Goal: Transaction & Acquisition: Purchase product/service

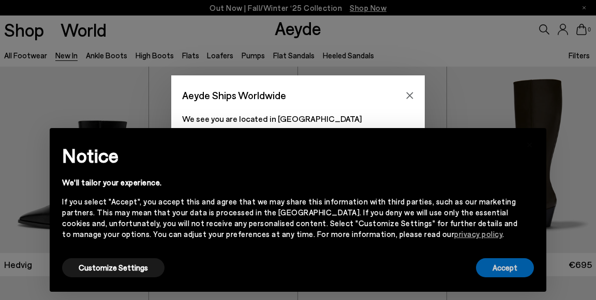
click at [509, 264] on button "Accept" at bounding box center [505, 268] width 58 height 19
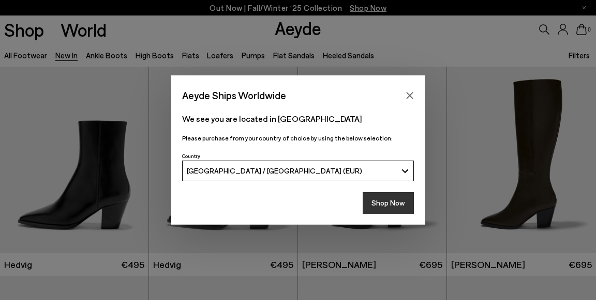
click at [384, 208] on button "Shop Now" at bounding box center [388, 203] width 51 height 22
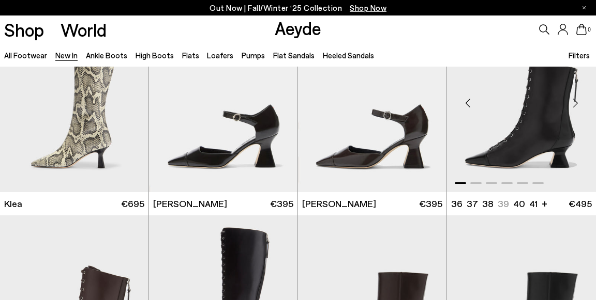
scroll to position [900, 0]
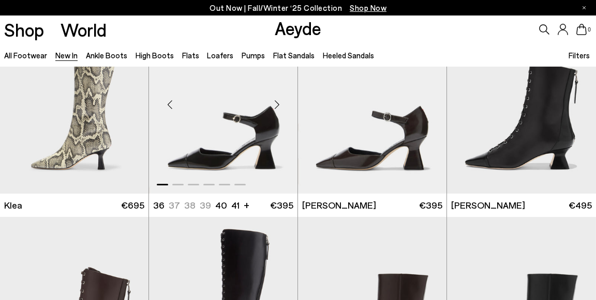
click at [232, 141] on img "1 / 6" at bounding box center [223, 100] width 148 height 187
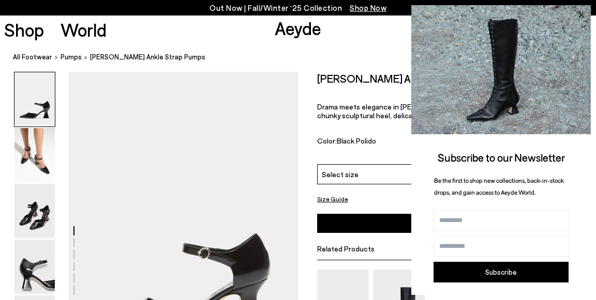
click at [580, 12] on icon at bounding box center [580, 14] width 13 height 13
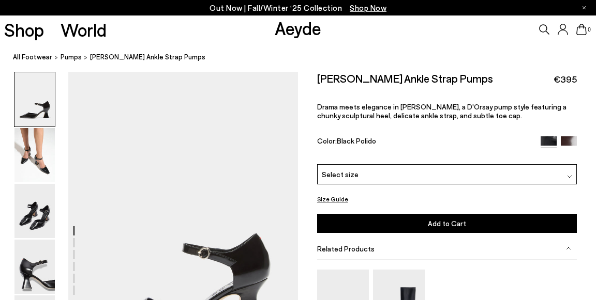
click at [568, 139] on img at bounding box center [569, 145] width 16 height 16
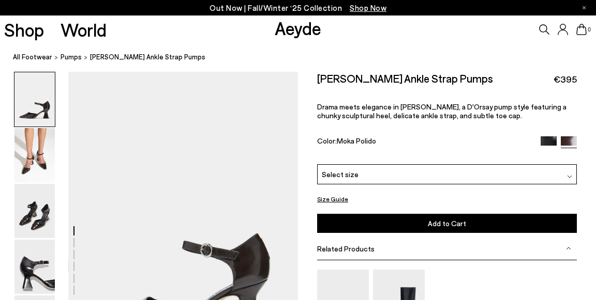
click at [547, 138] on img at bounding box center [548, 145] width 16 height 16
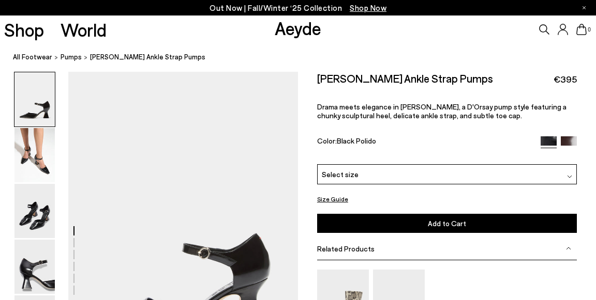
click at [569, 175] on img at bounding box center [569, 176] width 5 height 5
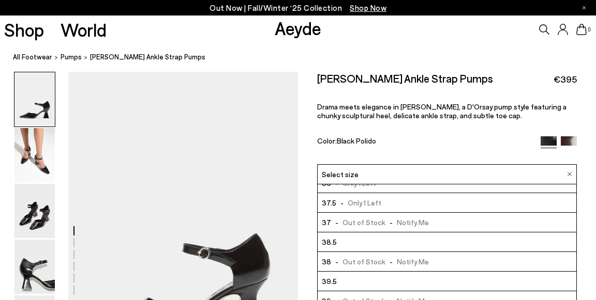
scroll to position [9, 0]
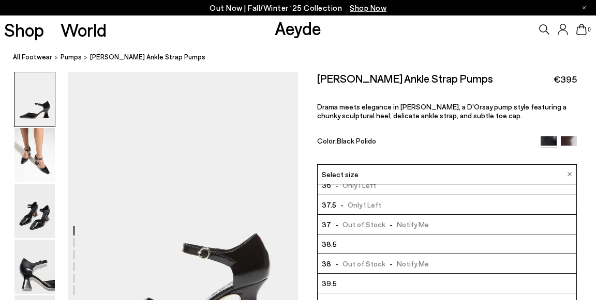
click at [467, 203] on li "37.5 - Only 1 Left" at bounding box center [447, 205] width 259 height 20
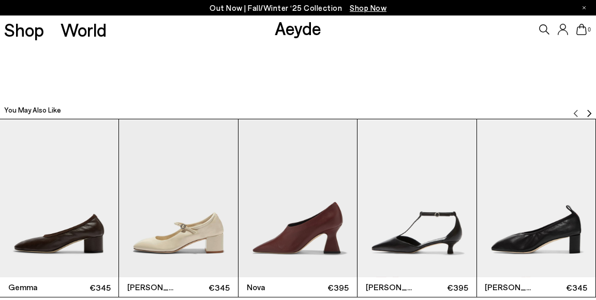
scroll to position [1881, 0]
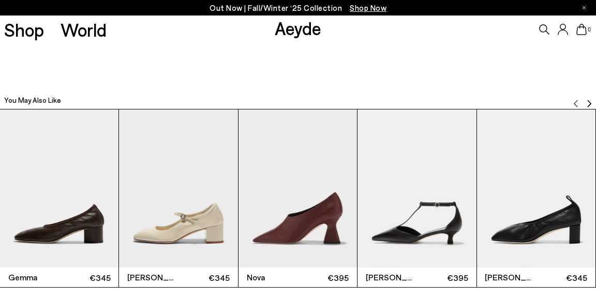
click at [416, 235] on img "4 / 12" at bounding box center [416, 189] width 118 height 158
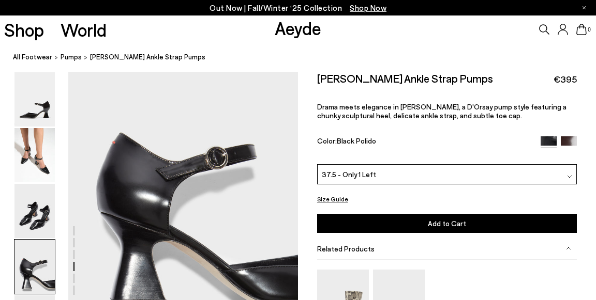
scroll to position [959, 0]
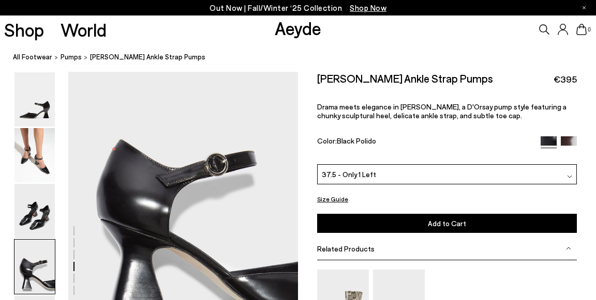
click at [453, 223] on span "Add to Cart" at bounding box center [447, 223] width 38 height 9
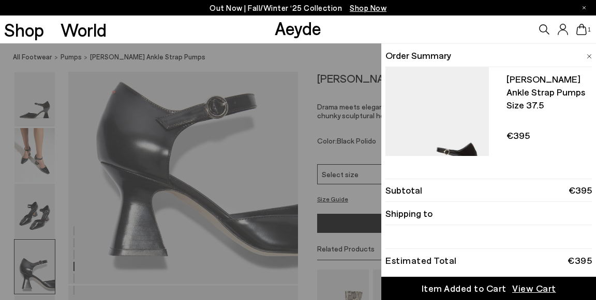
scroll to position [1025, 0]
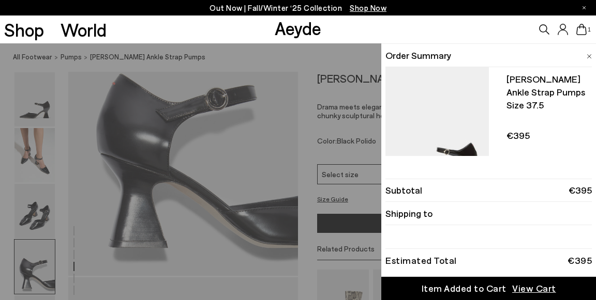
click at [546, 288] on span "View Cart" at bounding box center [534, 288] width 44 height 13
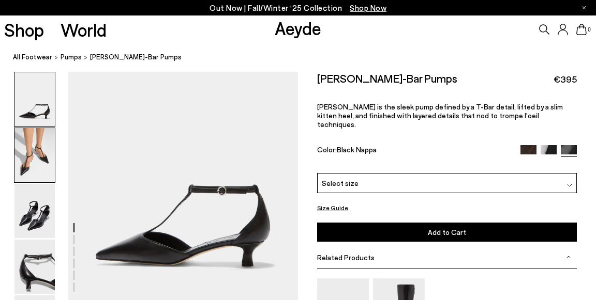
click at [35, 150] on img at bounding box center [34, 155] width 40 height 54
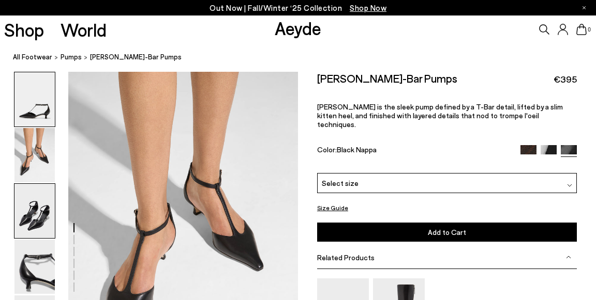
click at [37, 205] on img at bounding box center [34, 211] width 40 height 54
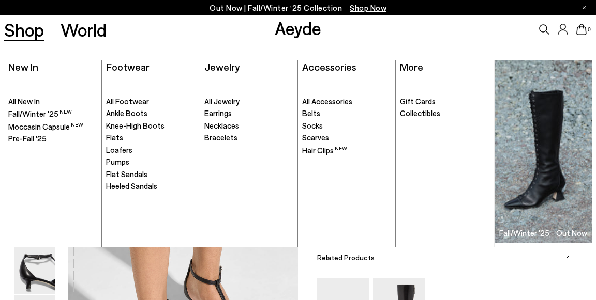
scroll to position [100, 0]
